Goal: Communication & Community: Participate in discussion

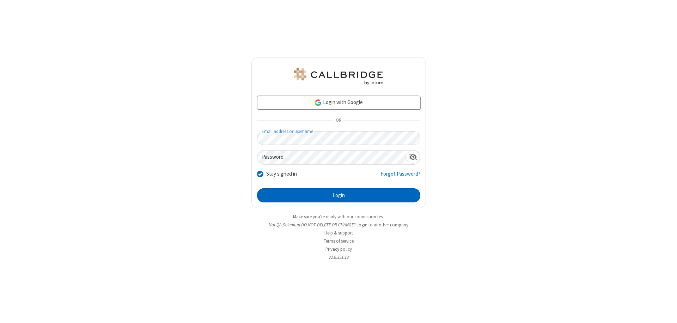
click at [339, 195] on button "Login" at bounding box center [338, 195] width 163 height 14
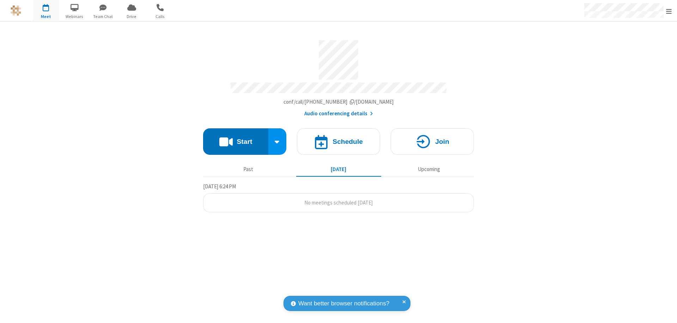
click at [236, 138] on button "Start" at bounding box center [235, 141] width 65 height 26
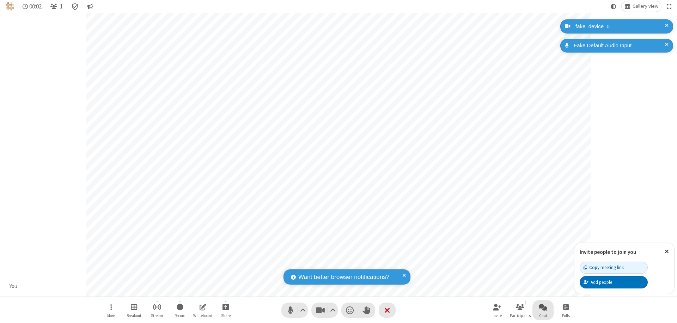
click at [543, 307] on span "Open chat" at bounding box center [543, 307] width 8 height 9
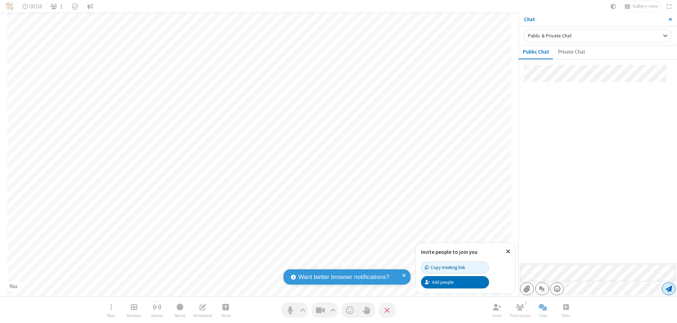
click at [669, 289] on span "Send message" at bounding box center [669, 288] width 6 height 7
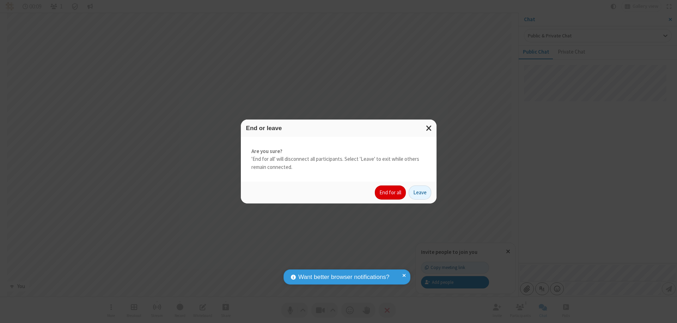
click at [391, 193] on button "End for all" at bounding box center [390, 193] width 31 height 14
